Goal: Information Seeking & Learning: Compare options

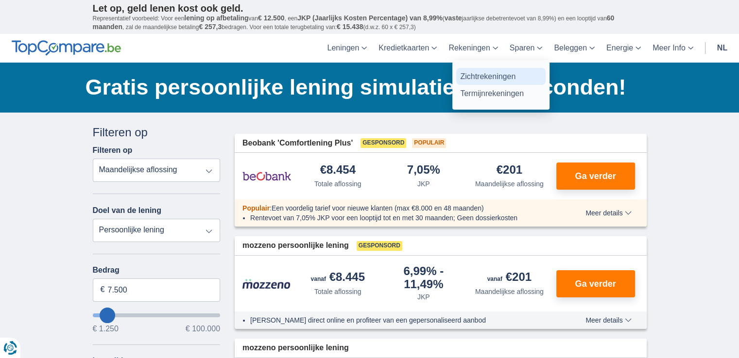
click at [474, 78] on link "Zichtrekeningen" at bounding box center [500, 76] width 89 height 17
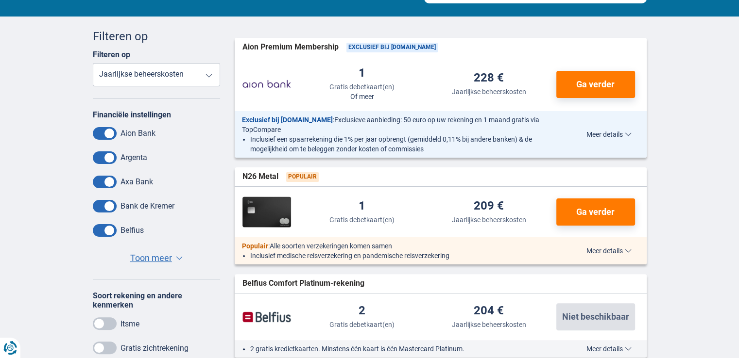
scroll to position [194, 0]
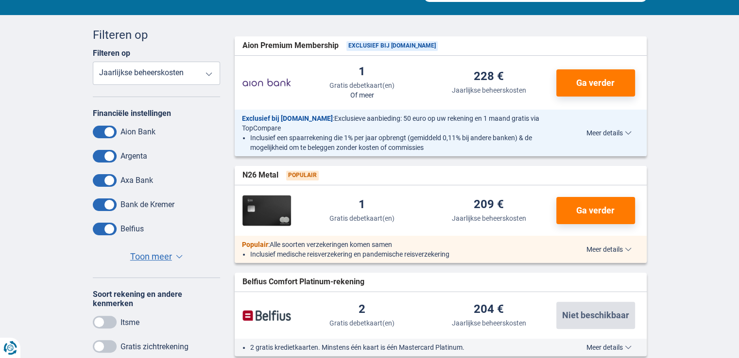
click at [161, 259] on span "Toon meer" at bounding box center [151, 257] width 42 height 13
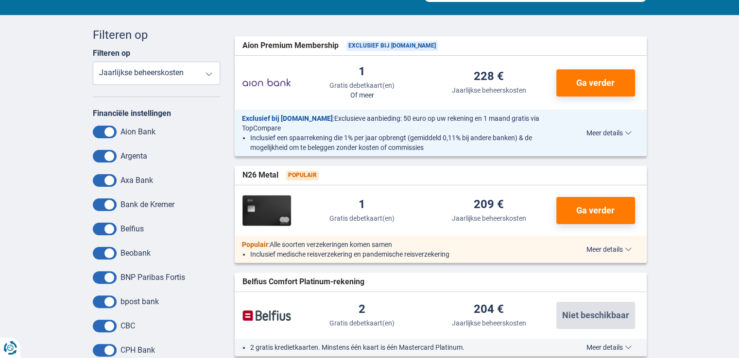
click at [212, 76] on select "Gratis debetkaart(en) Jaarlijkse beheerskosten" at bounding box center [157, 73] width 128 height 23
select select "freedebitcard-"
click at [93, 62] on select "Gratis debetkaart(en) Jaarlijkse beheerskosten" at bounding box center [157, 73] width 128 height 23
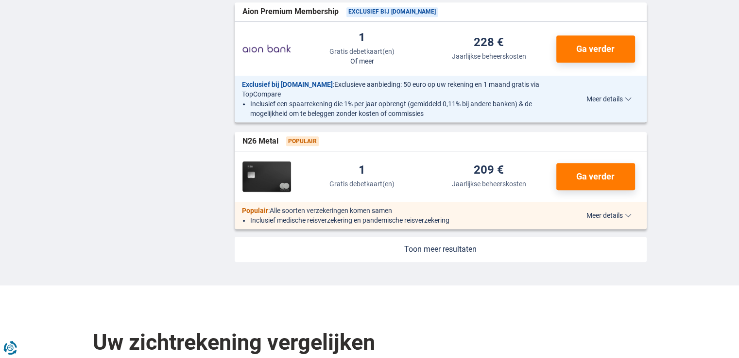
scroll to position [1100, 0]
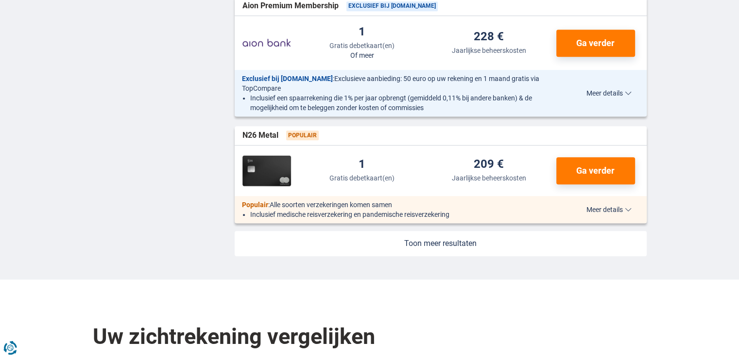
click at [442, 242] on link at bounding box center [441, 243] width 412 height 25
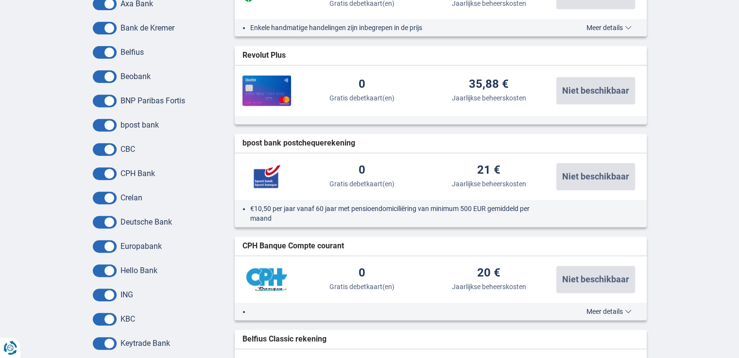
scroll to position [388, 0]
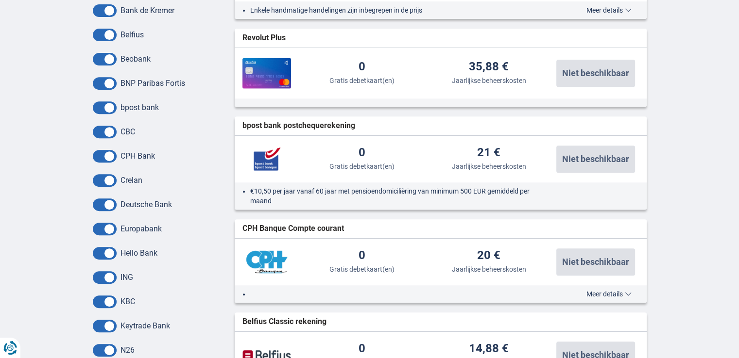
click at [99, 256] on span at bounding box center [105, 253] width 24 height 13
click at [0, 0] on input "checkbox" at bounding box center [0, 0] width 0 height 0
click at [97, 226] on span at bounding box center [105, 229] width 24 height 13
click at [0, 0] on input "checkbox" at bounding box center [0, 0] width 0 height 0
click at [99, 202] on span at bounding box center [105, 205] width 24 height 13
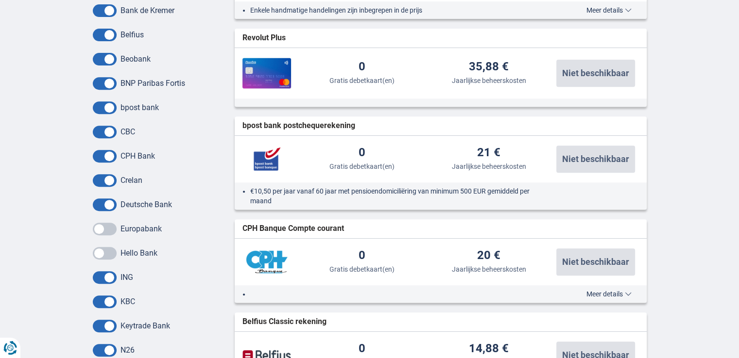
click at [0, 0] on input "checkbox" at bounding box center [0, 0] width 0 height 0
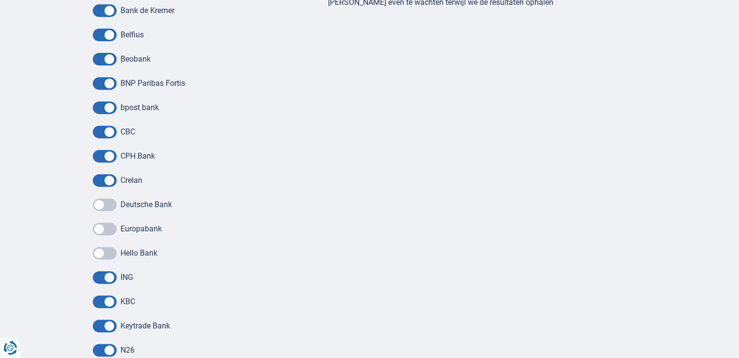
click at [101, 179] on span at bounding box center [105, 180] width 24 height 13
click at [0, 0] on input "checkbox" at bounding box center [0, 0] width 0 height 0
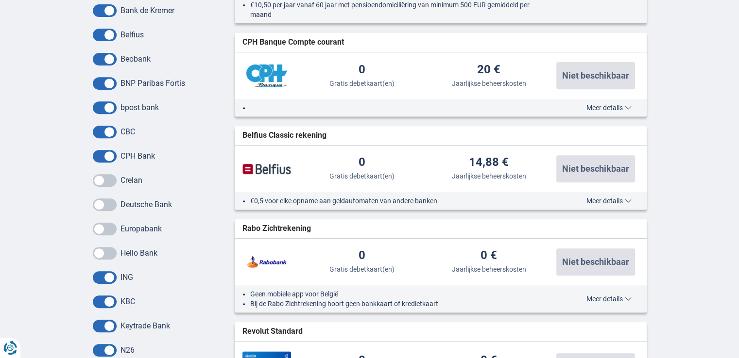
click at [99, 157] on span at bounding box center [105, 156] width 24 height 13
click at [0, 0] on input "checkbox" at bounding box center [0, 0] width 0 height 0
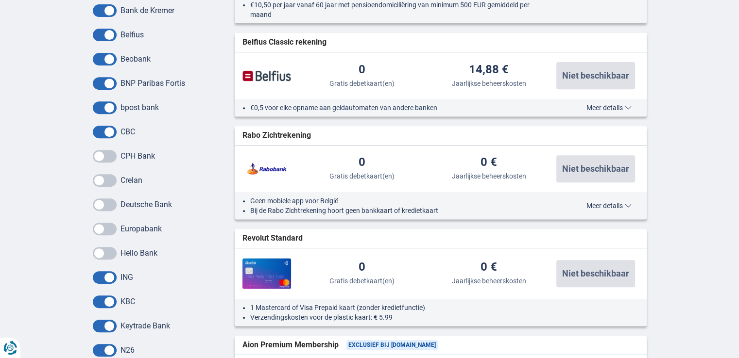
click at [99, 133] on span at bounding box center [105, 132] width 24 height 13
click at [0, 0] on input "checkbox" at bounding box center [0, 0] width 0 height 0
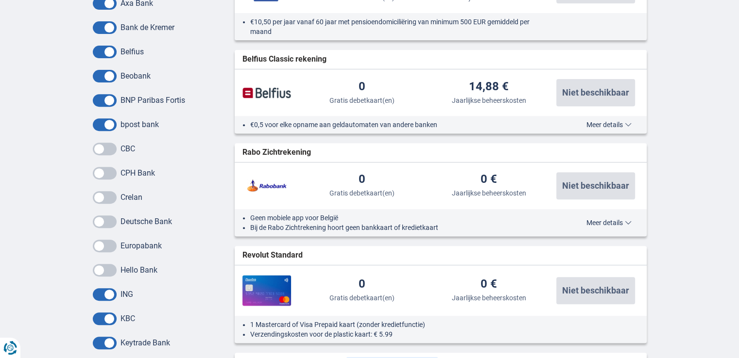
scroll to position [356, 0]
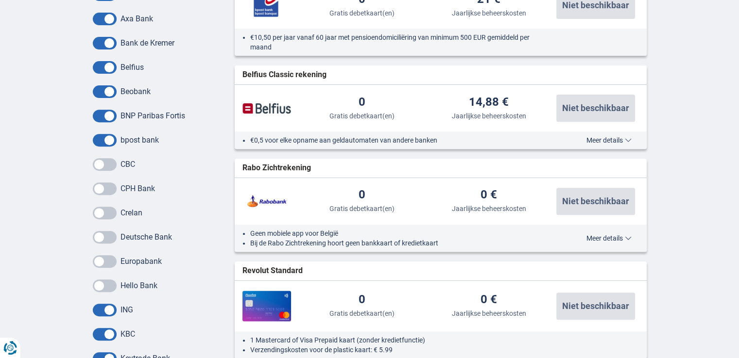
click at [99, 42] on span at bounding box center [105, 43] width 24 height 13
click at [0, 0] on input "checkbox" at bounding box center [0, 0] width 0 height 0
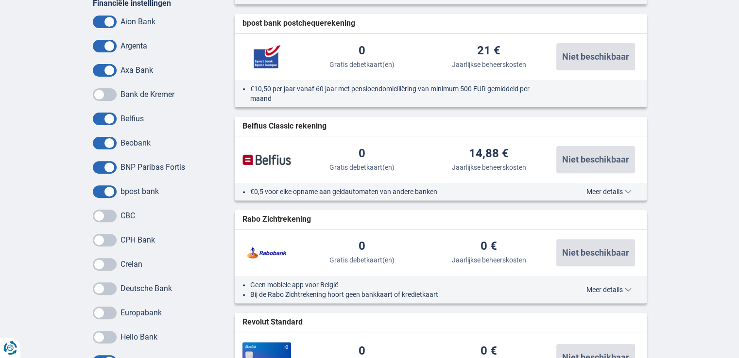
scroll to position [259, 0]
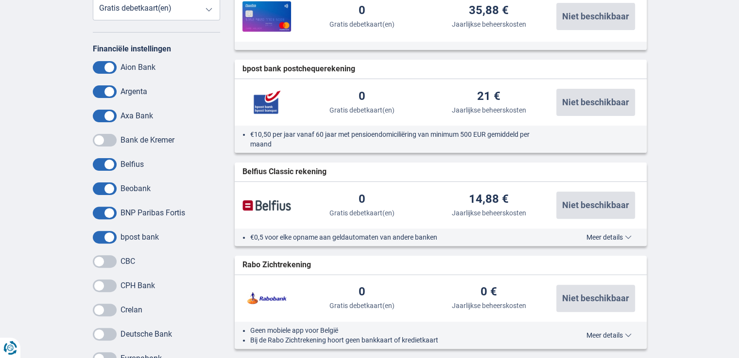
click at [100, 65] on span at bounding box center [105, 67] width 24 height 13
click at [0, 0] on input "checkbox" at bounding box center [0, 0] width 0 height 0
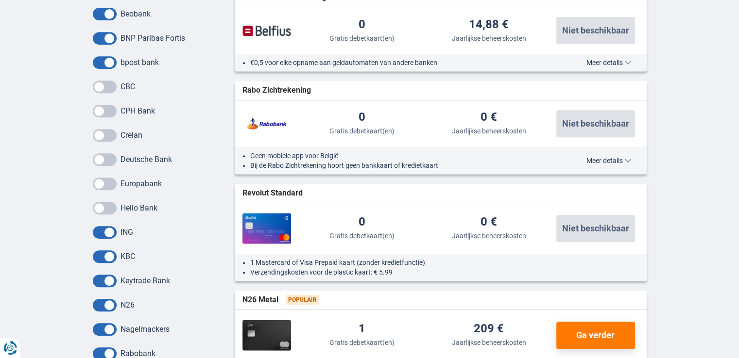
scroll to position [453, 0]
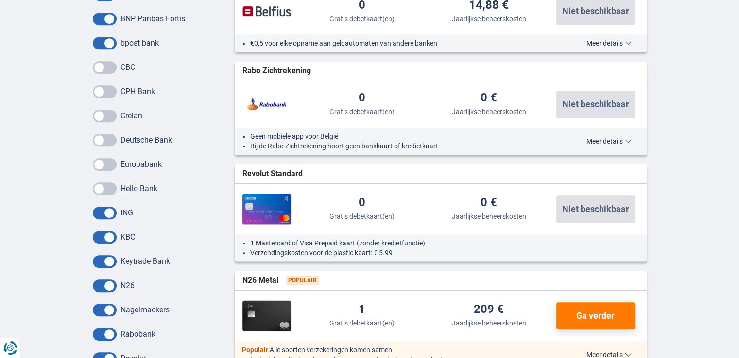
click at [100, 284] on span at bounding box center [105, 286] width 24 height 13
click at [0, 0] on input "checkbox" at bounding box center [0, 0] width 0 height 0
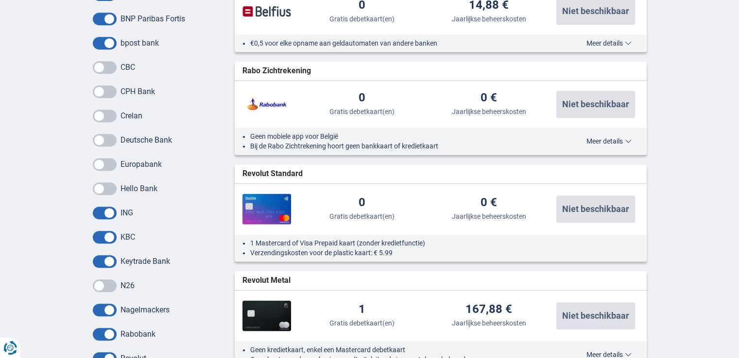
click at [101, 309] on span at bounding box center [105, 310] width 24 height 13
click at [0, 0] on input "checkbox" at bounding box center [0, 0] width 0 height 0
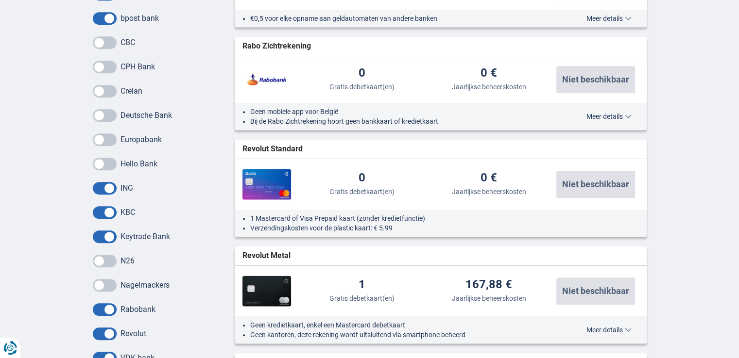
scroll to position [518, 0]
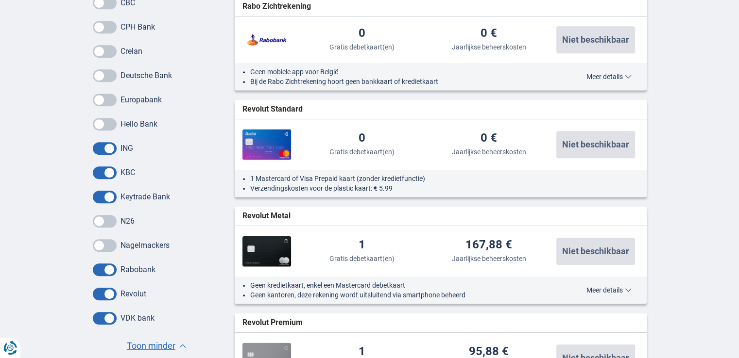
click at [103, 270] on span at bounding box center [105, 270] width 24 height 13
click at [0, 0] on input "checkbox" at bounding box center [0, 0] width 0 height 0
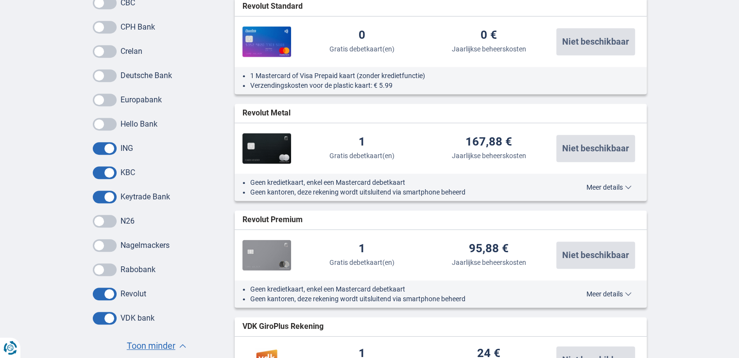
click at [101, 293] on span at bounding box center [105, 294] width 24 height 13
click at [0, 0] on input "checkbox" at bounding box center [0, 0] width 0 height 0
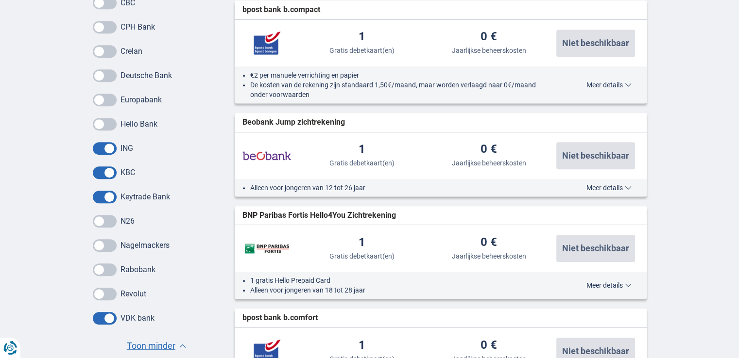
click at [101, 315] on span at bounding box center [105, 318] width 24 height 13
click at [0, 0] on input "checkbox" at bounding box center [0, 0] width 0 height 0
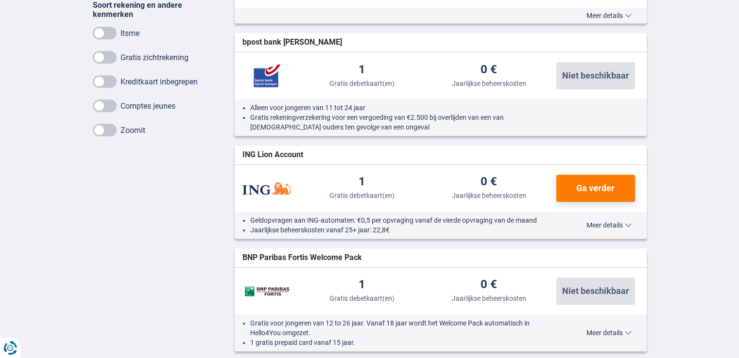
scroll to position [906, 0]
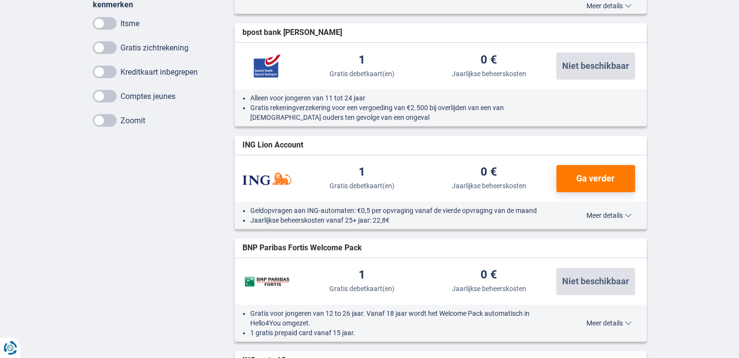
click at [608, 212] on span "Meer details" at bounding box center [608, 215] width 45 height 7
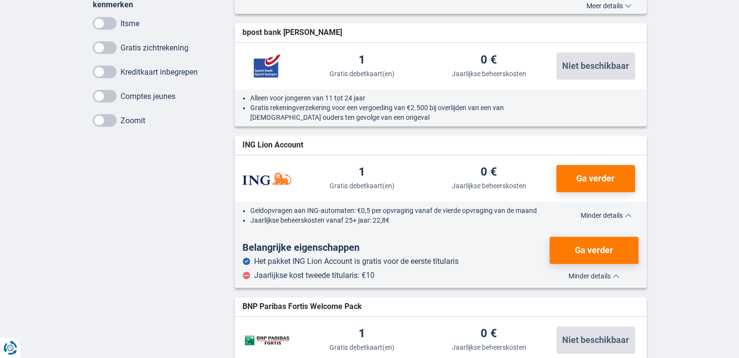
click at [614, 216] on span "Minder details" at bounding box center [605, 215] width 51 height 7
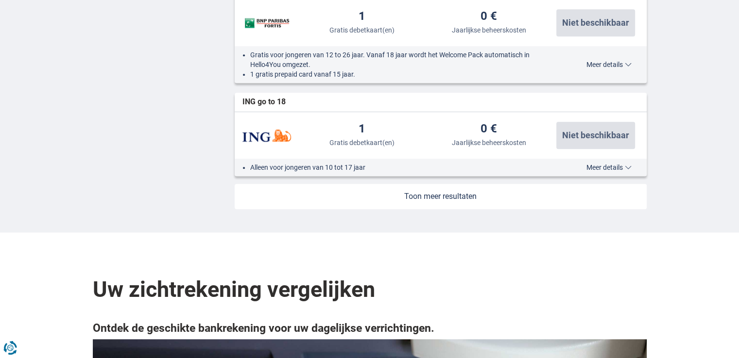
scroll to position [1165, 0]
click at [437, 195] on link at bounding box center [441, 196] width 412 height 25
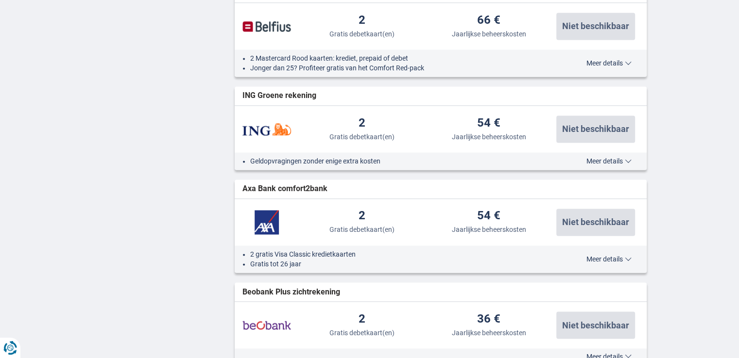
scroll to position [1554, 0]
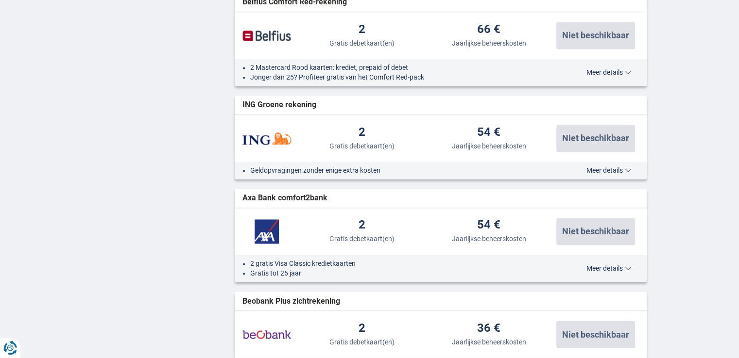
click at [606, 167] on span "Meer details" at bounding box center [608, 170] width 45 height 7
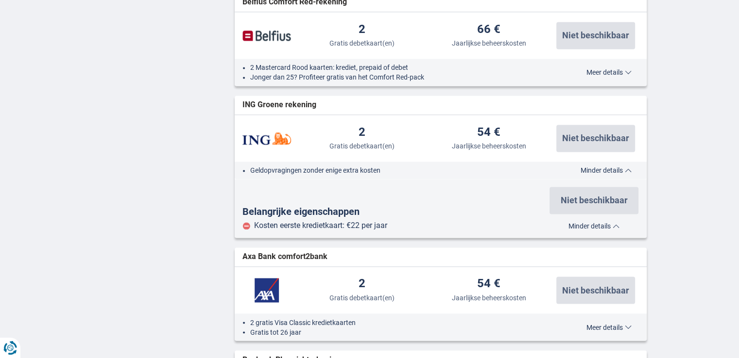
click at [603, 167] on span "Minder details" at bounding box center [605, 170] width 51 height 7
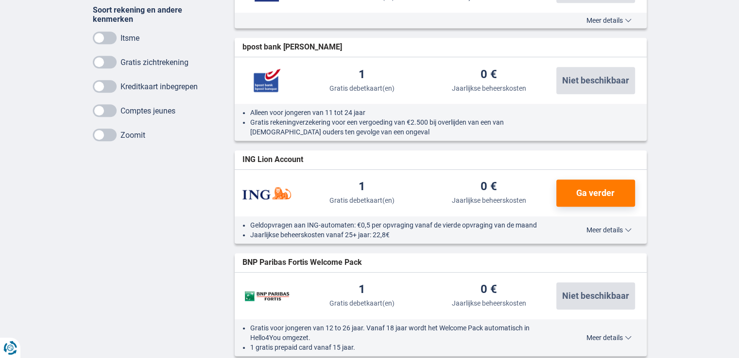
scroll to position [906, 0]
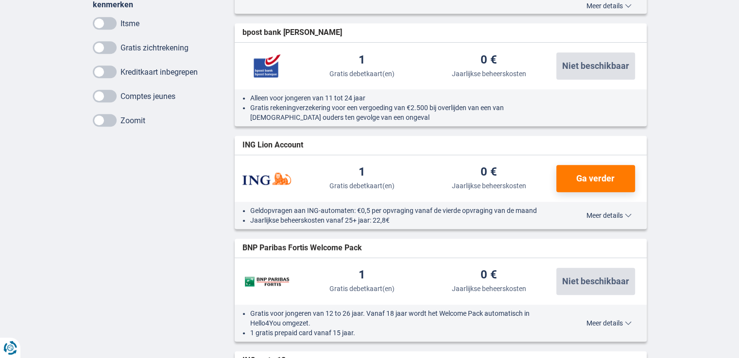
click at [607, 218] on span "Meer details" at bounding box center [608, 215] width 45 height 7
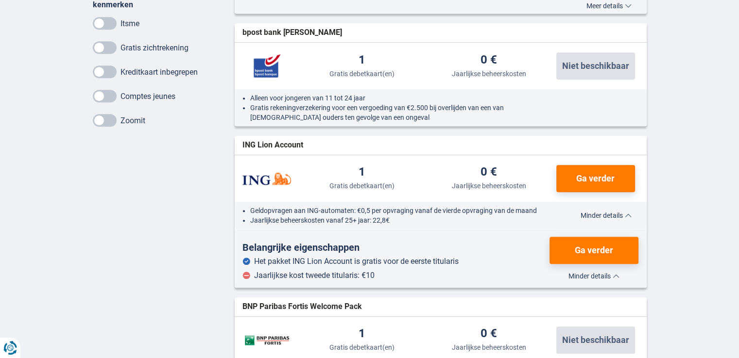
click at [605, 215] on span "Minder details" at bounding box center [605, 215] width 51 height 7
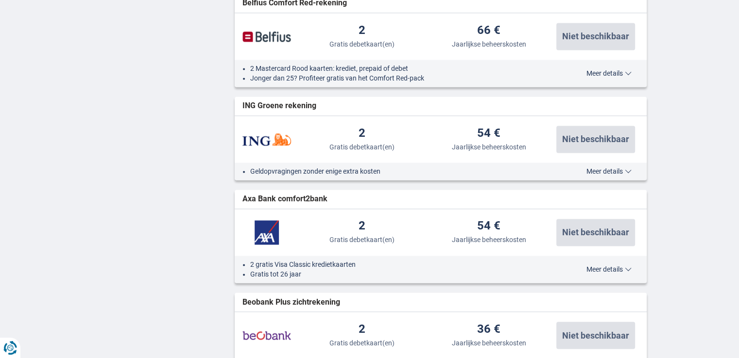
scroll to position [1554, 0]
click at [597, 168] on span "Meer details" at bounding box center [608, 170] width 45 height 7
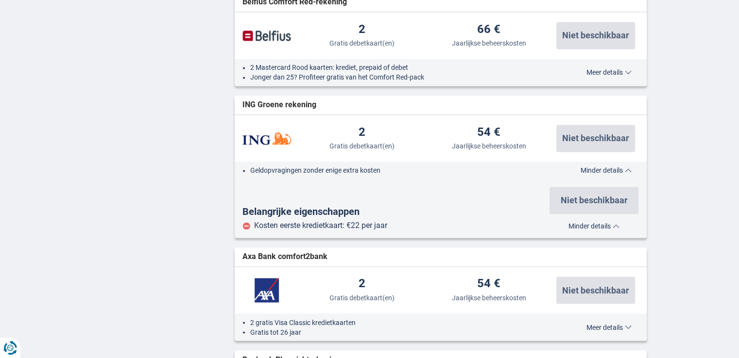
click at [597, 168] on span "Minder details" at bounding box center [605, 170] width 51 height 7
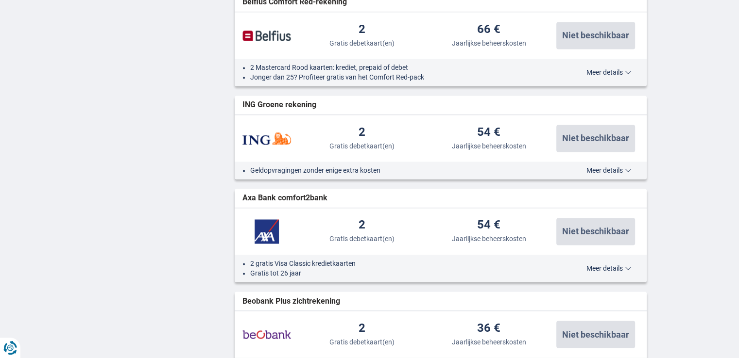
click at [597, 168] on span "Meer details" at bounding box center [608, 170] width 45 height 7
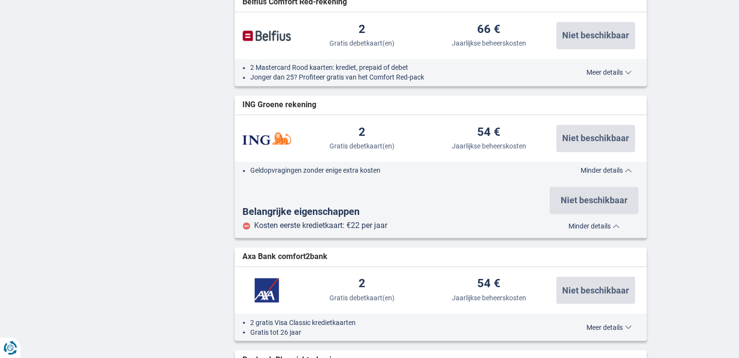
click at [597, 168] on span "Minder details" at bounding box center [605, 170] width 51 height 7
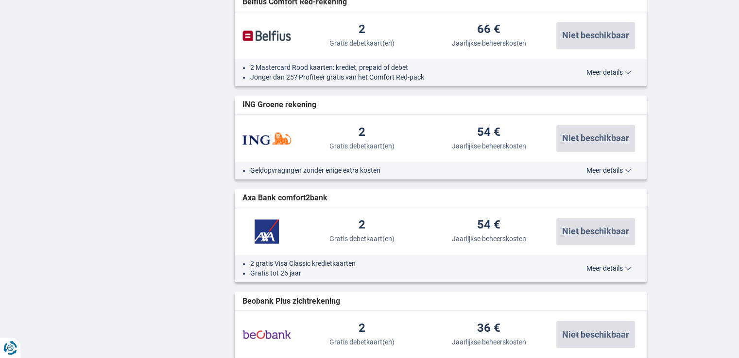
click at [597, 168] on span "Meer details" at bounding box center [608, 170] width 45 height 7
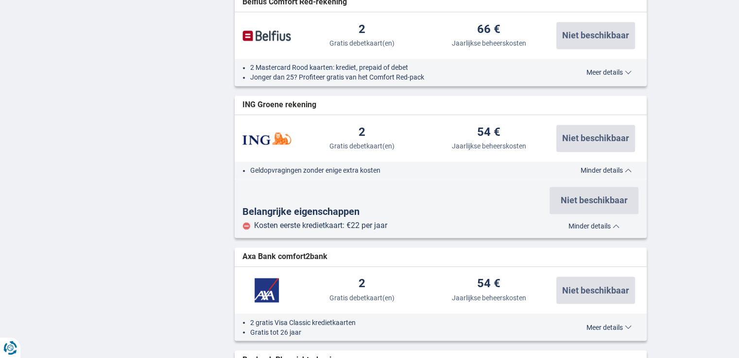
click at [597, 168] on span "Minder details" at bounding box center [605, 170] width 51 height 7
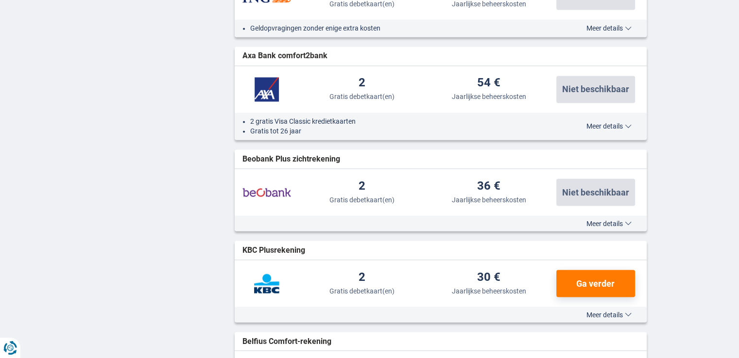
scroll to position [1748, 0]
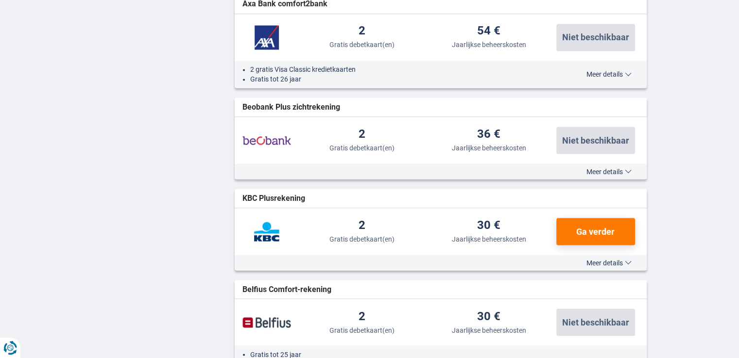
click at [605, 263] on span "Meer details" at bounding box center [608, 262] width 45 height 7
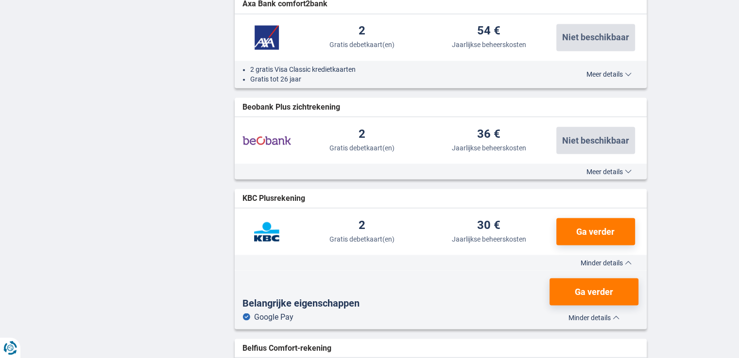
click at [604, 262] on span "Minder details" at bounding box center [605, 262] width 51 height 7
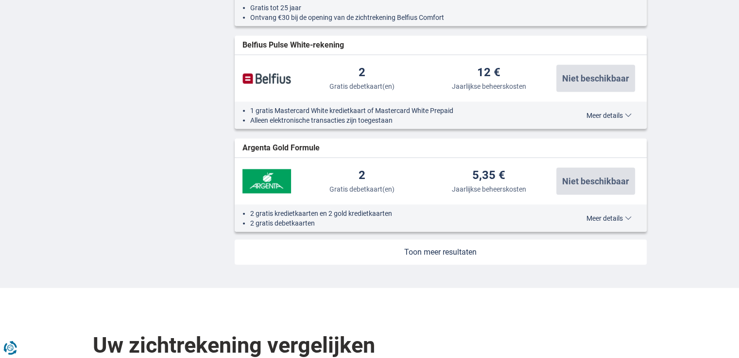
scroll to position [2137, 0]
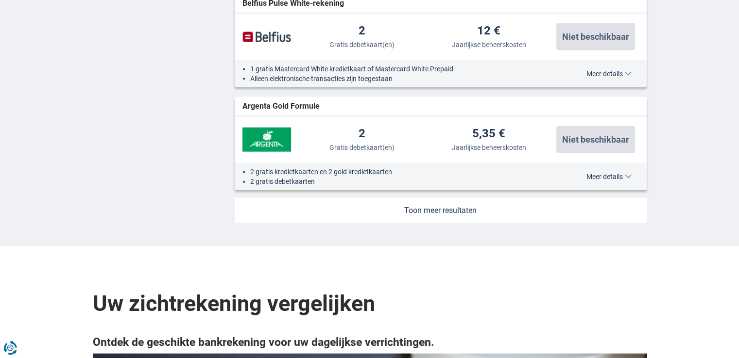
click at [460, 214] on link at bounding box center [441, 210] width 412 height 25
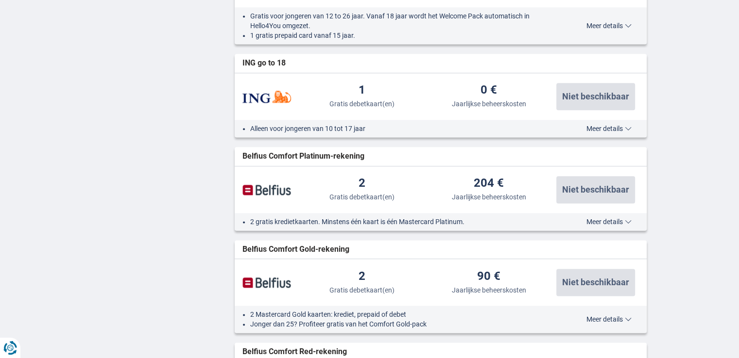
scroll to position [1197, 0]
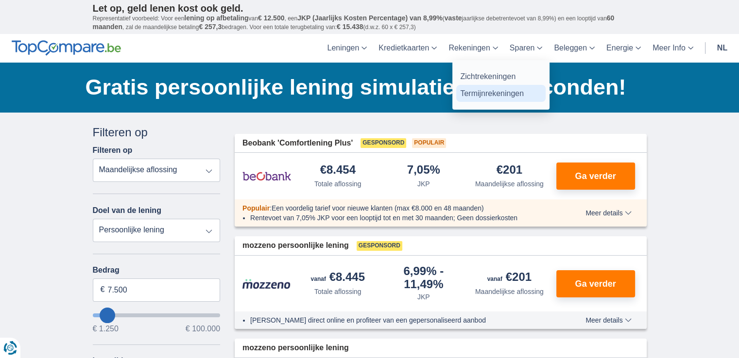
click at [484, 94] on link "Termijnrekeningen" at bounding box center [500, 93] width 89 height 17
